Goal: Check status: Check status

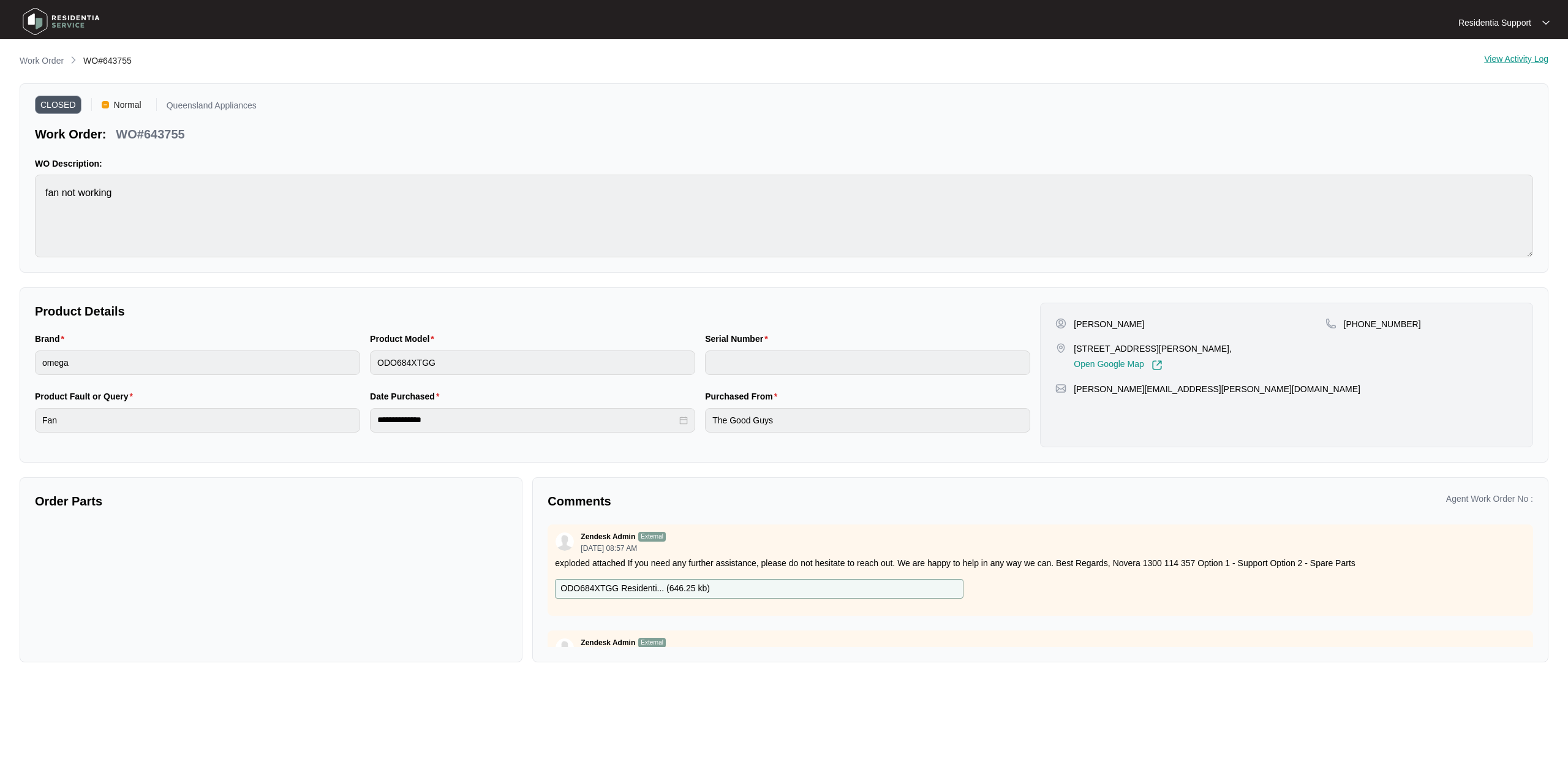
scroll to position [297, 0]
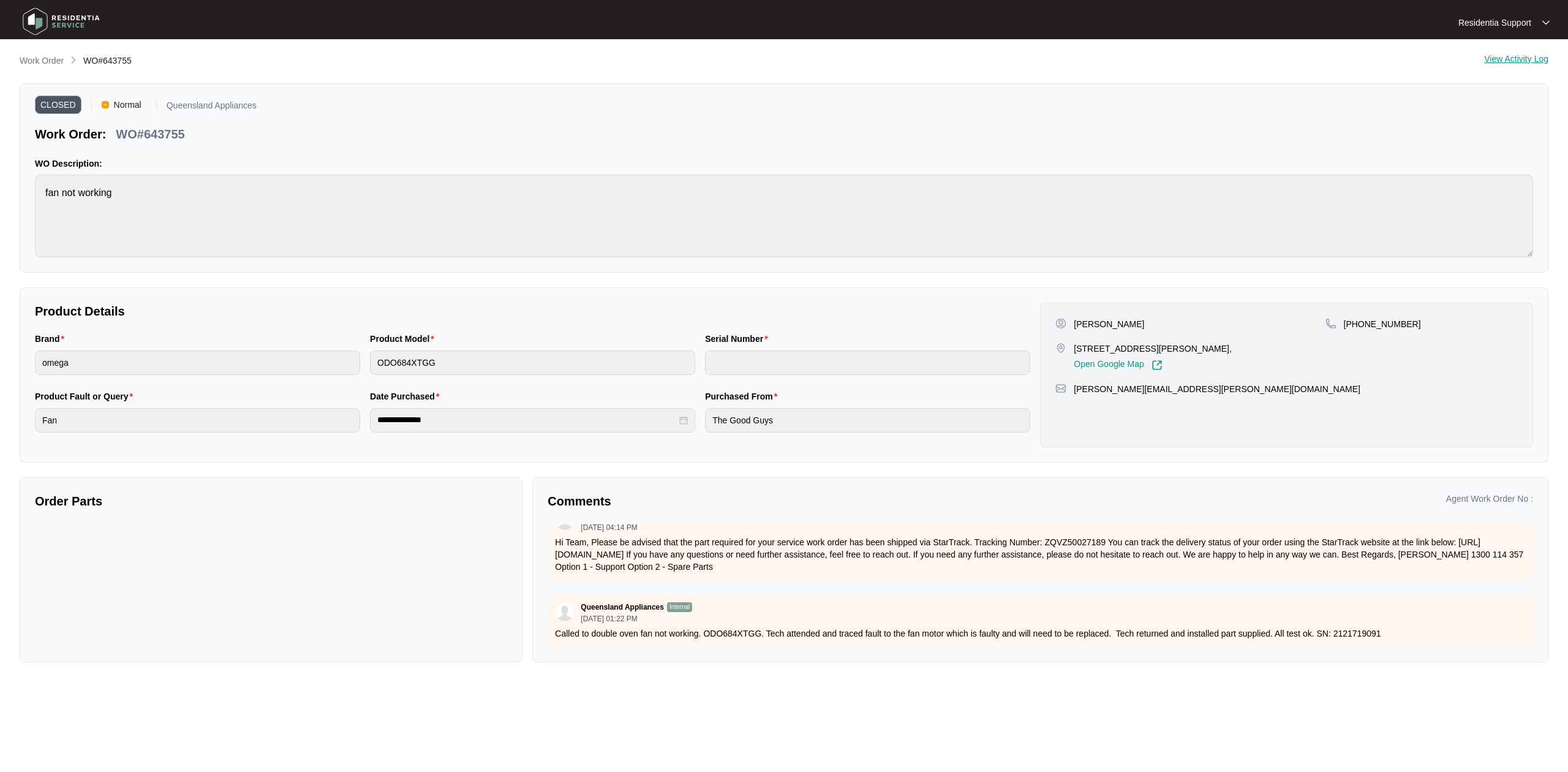
click at [83, 16] on img at bounding box center [61, 21] width 86 height 37
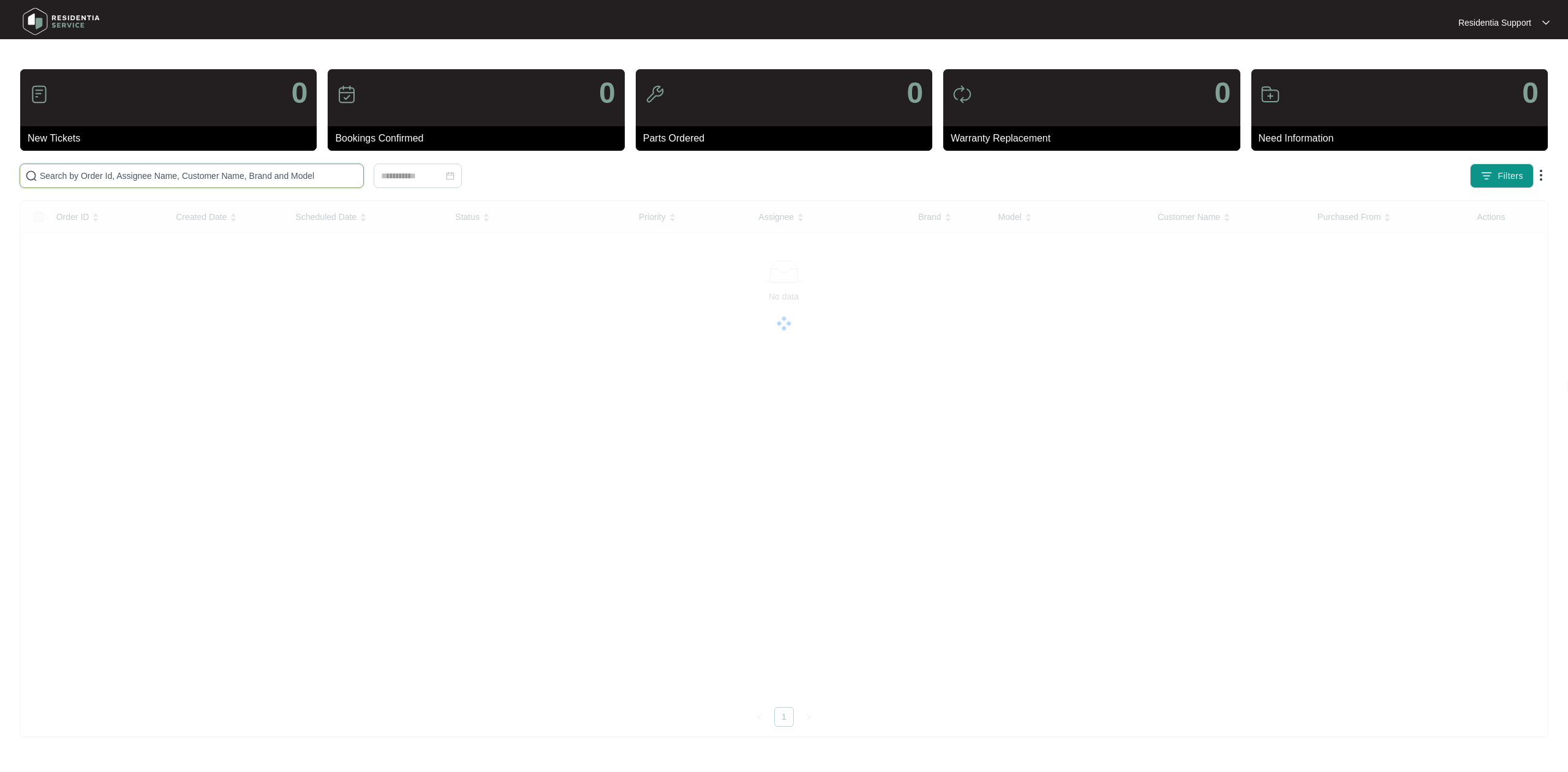
click at [219, 181] on input "text" at bounding box center [199, 176] width 319 height 13
paste input "646037"
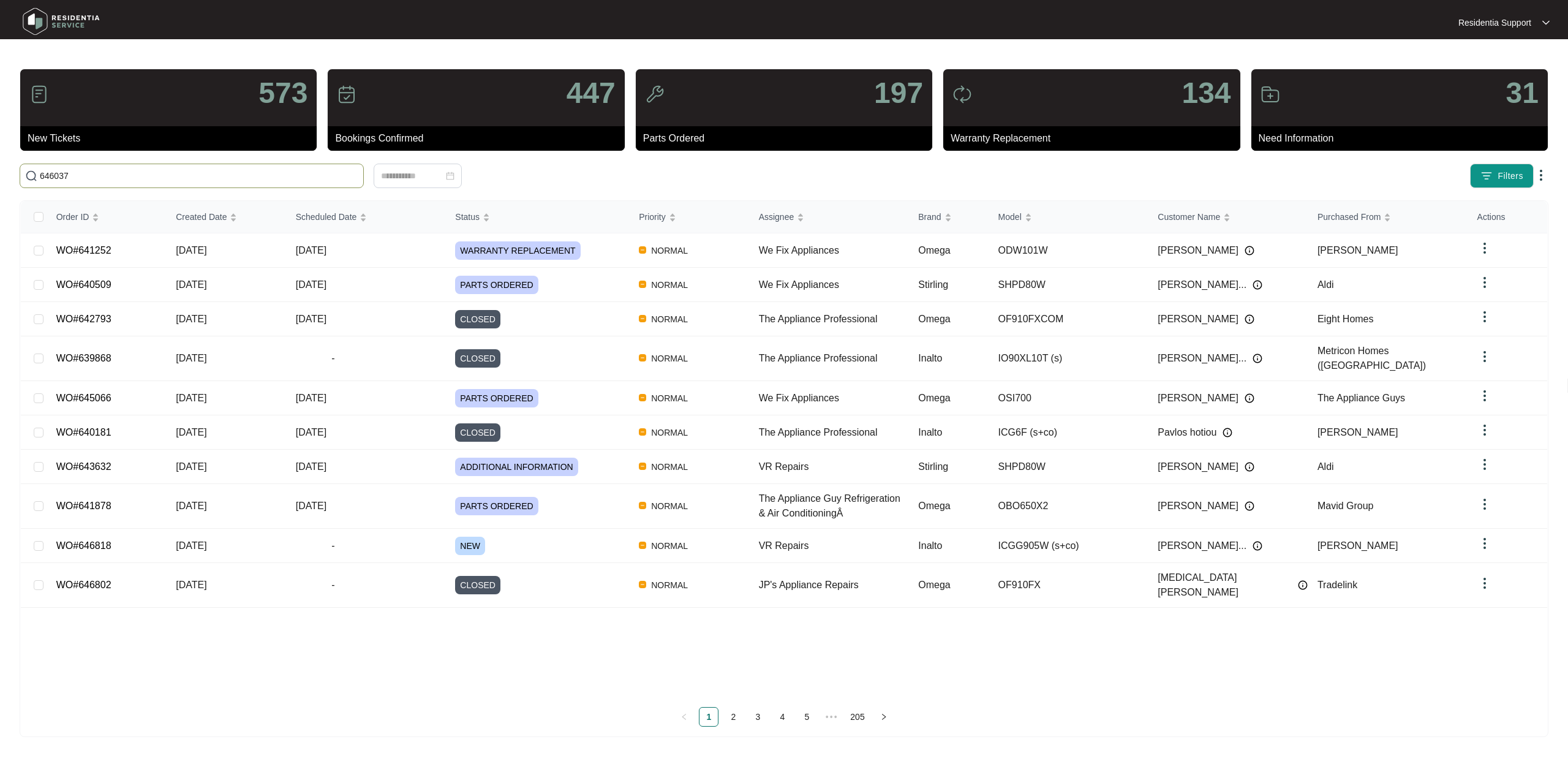
type input "646037"
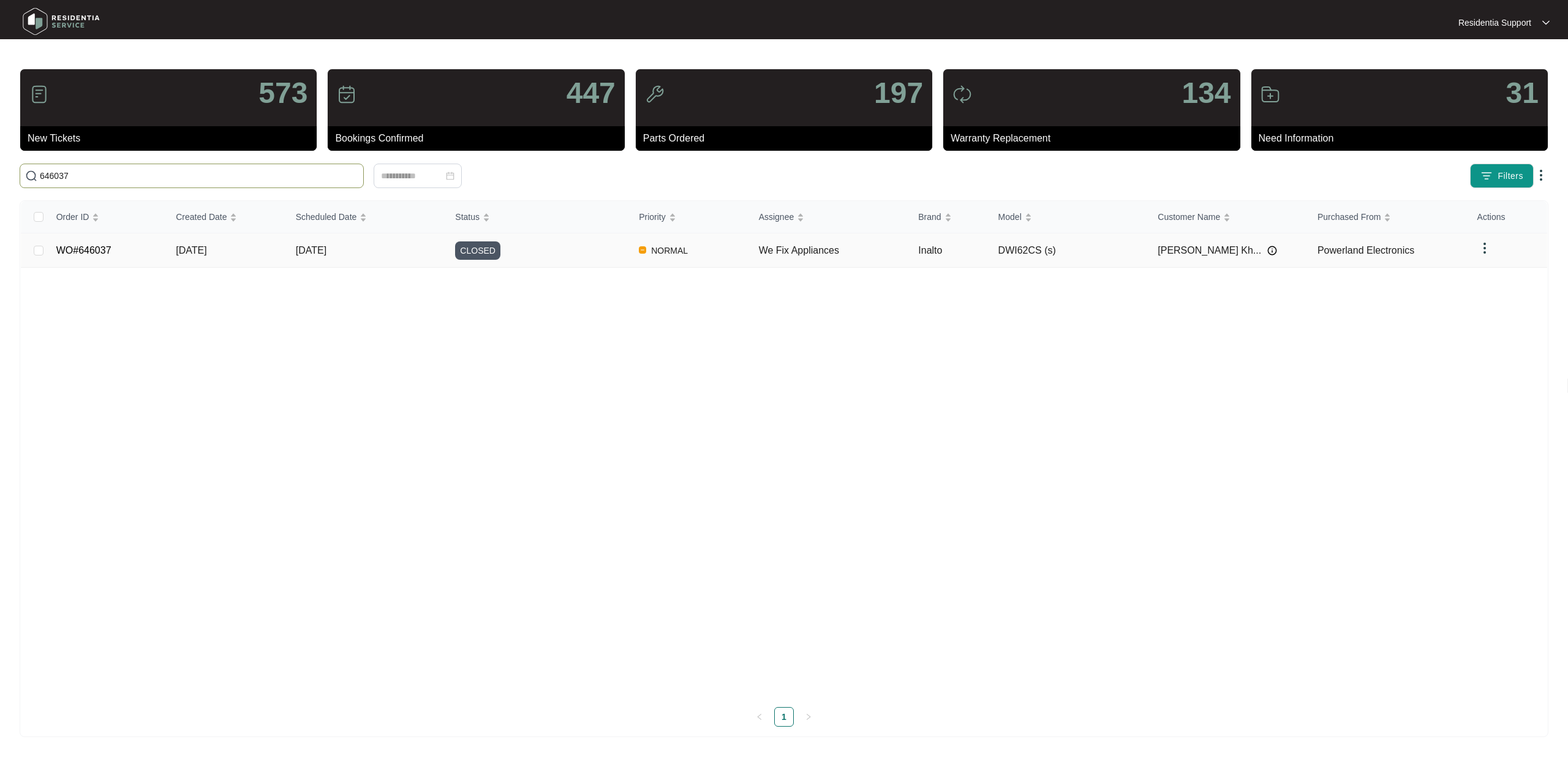
click at [362, 255] on td "[DATE]" at bounding box center [366, 250] width 160 height 34
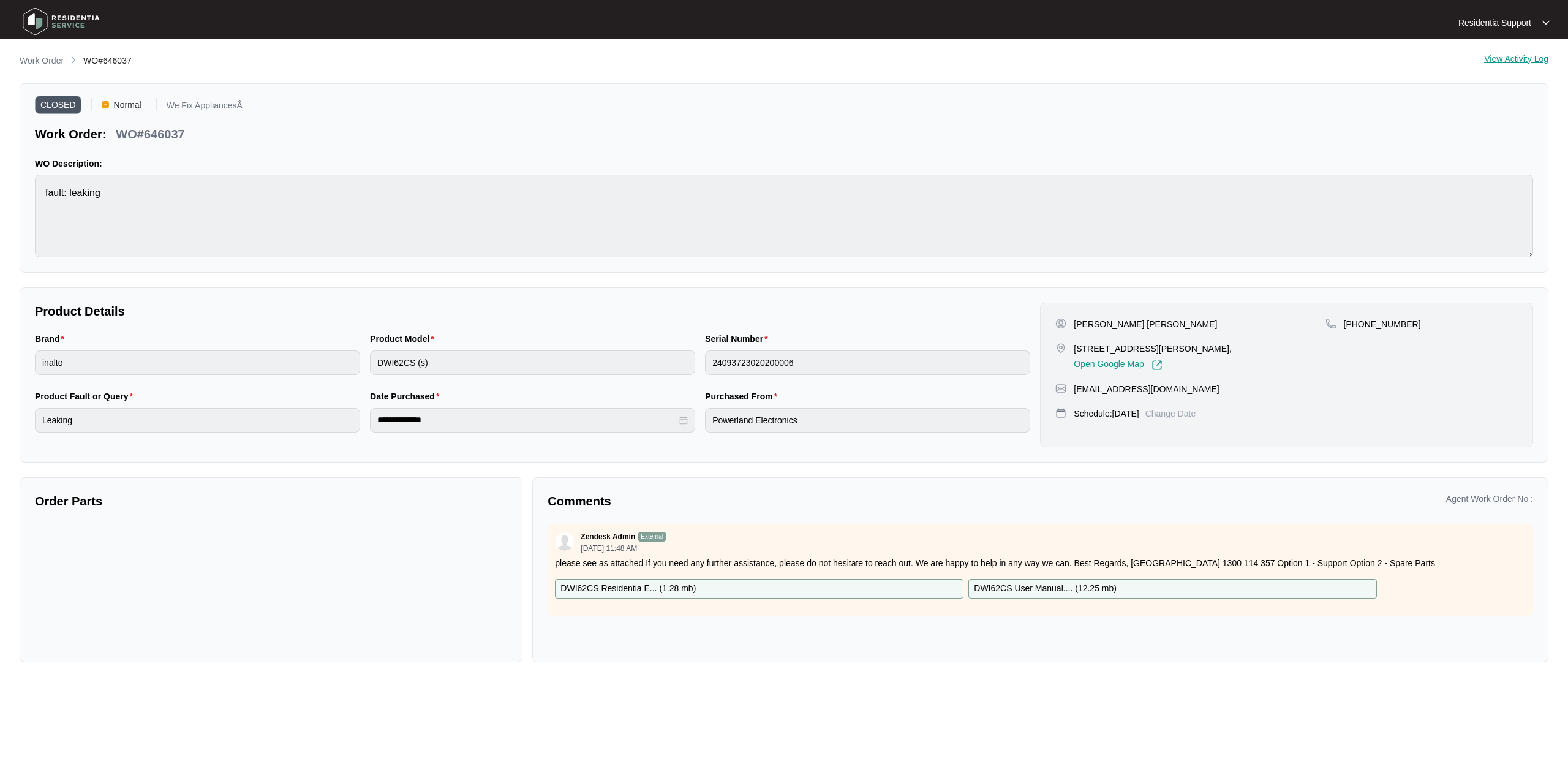
drag, startPoint x: 1567, startPoint y: 234, endPoint x: 1567, endPoint y: 325, distance: 91.0
click at [1567, 325] on main "**********" at bounding box center [784, 386] width 1568 height 772
